Goal: Task Accomplishment & Management: Manage account settings

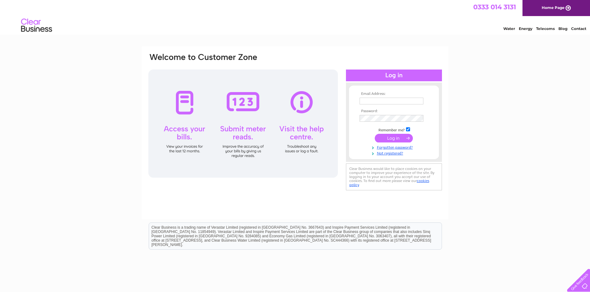
type input "darlene-gordon@dclsecurity.co.uk"
click at [389, 139] on input "submit" at bounding box center [393, 138] width 38 height 9
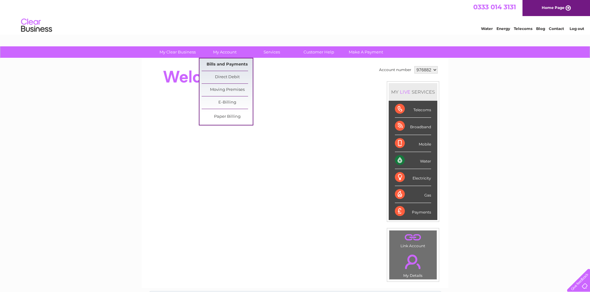
click at [220, 64] on link "Bills and Payments" at bounding box center [226, 64] width 51 height 12
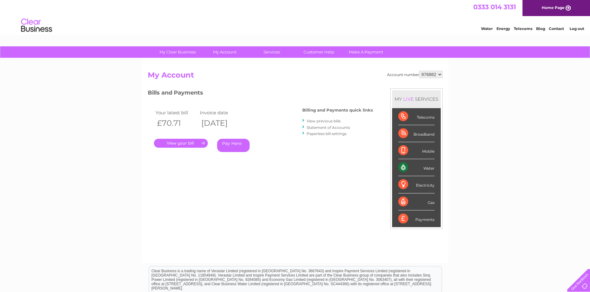
click at [185, 143] on link "." at bounding box center [181, 143] width 54 height 9
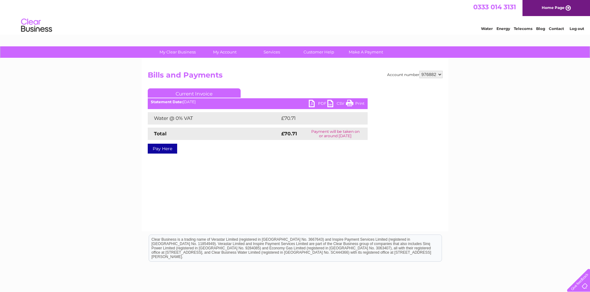
click at [314, 103] on link "PDF" at bounding box center [318, 104] width 19 height 9
